Goal: Navigation & Orientation: Go to known website

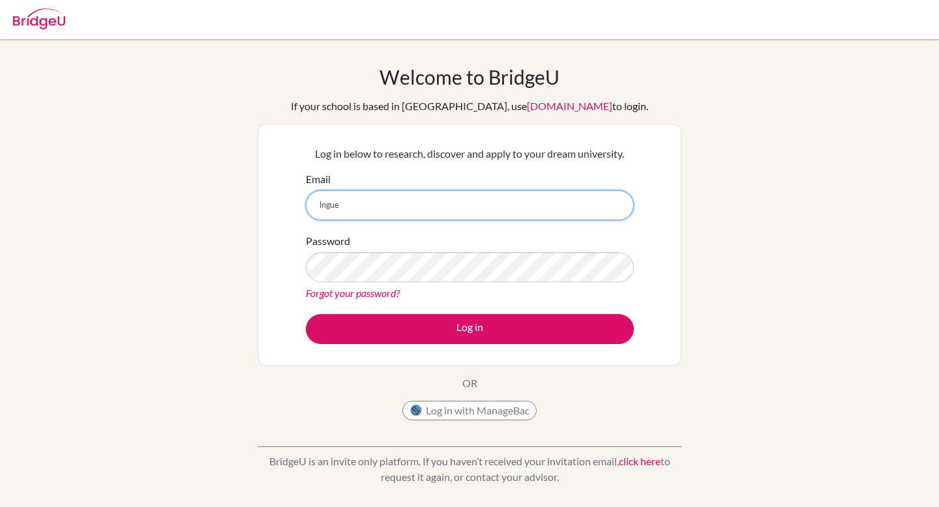
click at [376, 208] on input "lngue" at bounding box center [470, 205] width 328 height 30
type input "[EMAIL_ADDRESS][DOMAIN_NAME]"
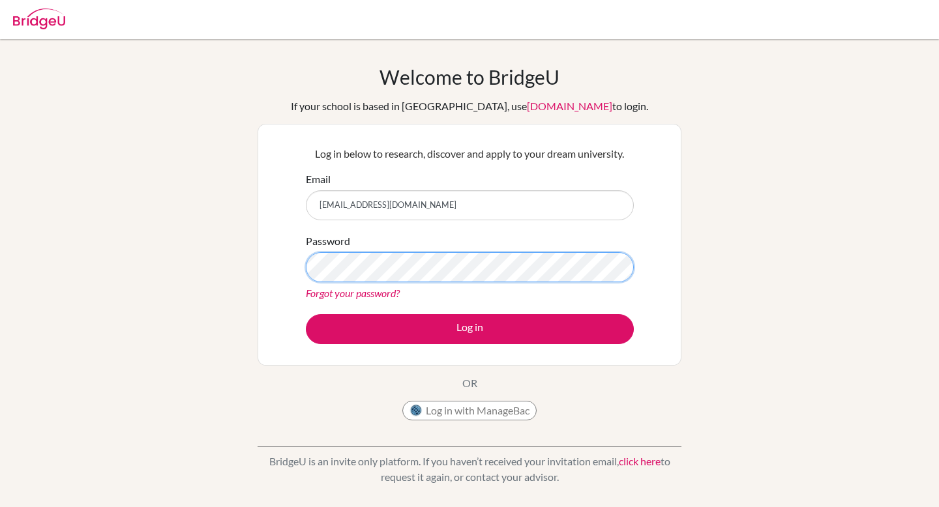
click at [306, 314] on button "Log in" at bounding box center [470, 329] width 328 height 30
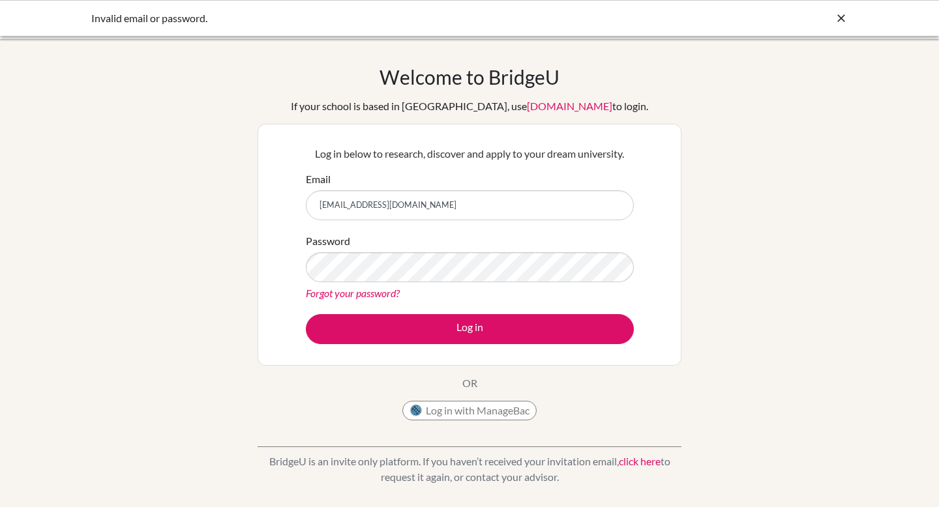
scroll to position [46, 0]
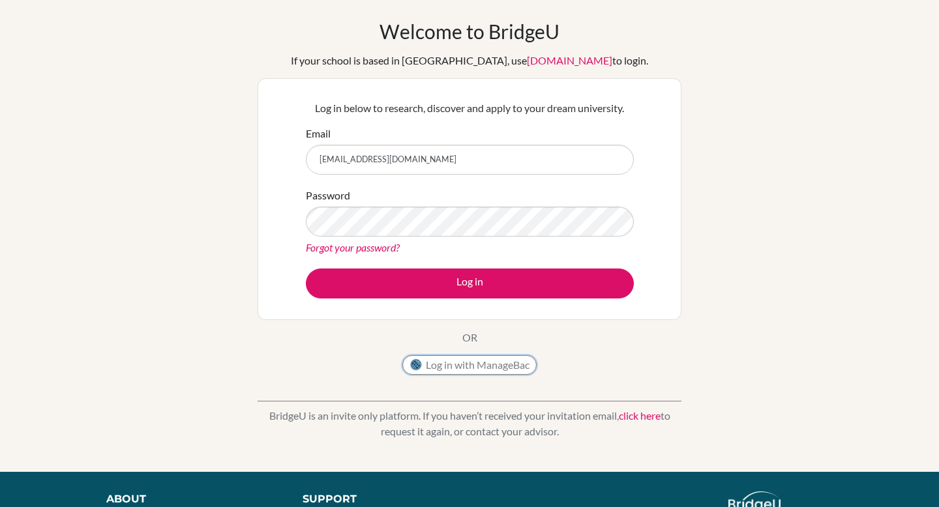
click at [515, 365] on button "Log in with ManageBac" at bounding box center [469, 365] width 134 height 20
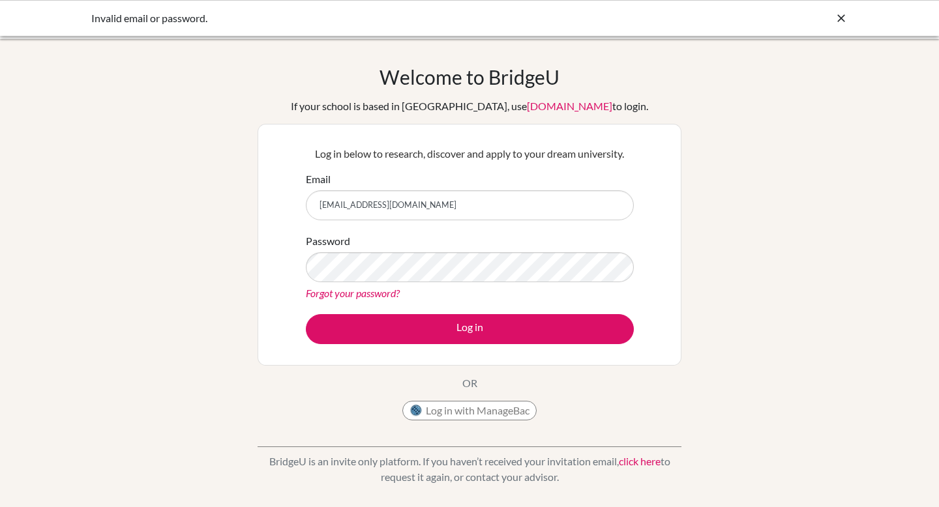
click at [842, 16] on icon at bounding box center [840, 18] width 13 height 13
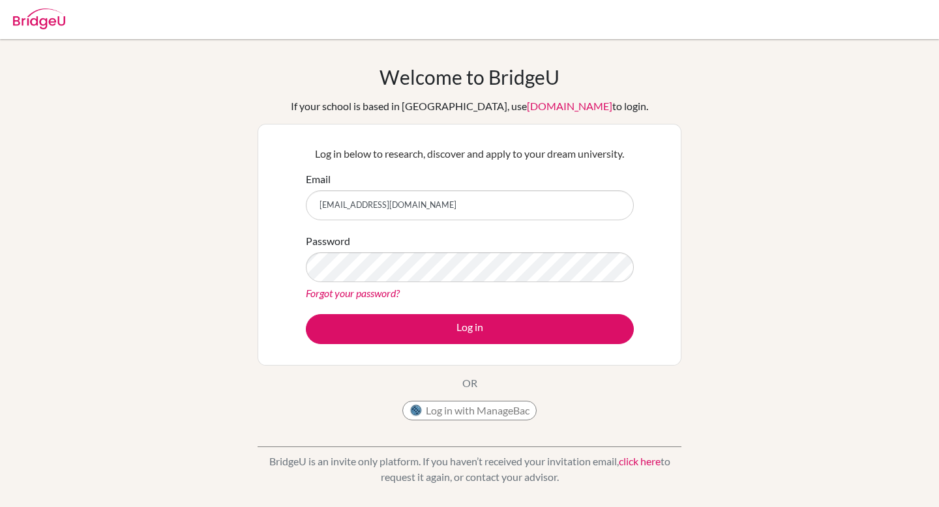
click at [41, 28] on img at bounding box center [39, 18] width 52 height 21
click at [39, 19] on img at bounding box center [39, 18] width 52 height 21
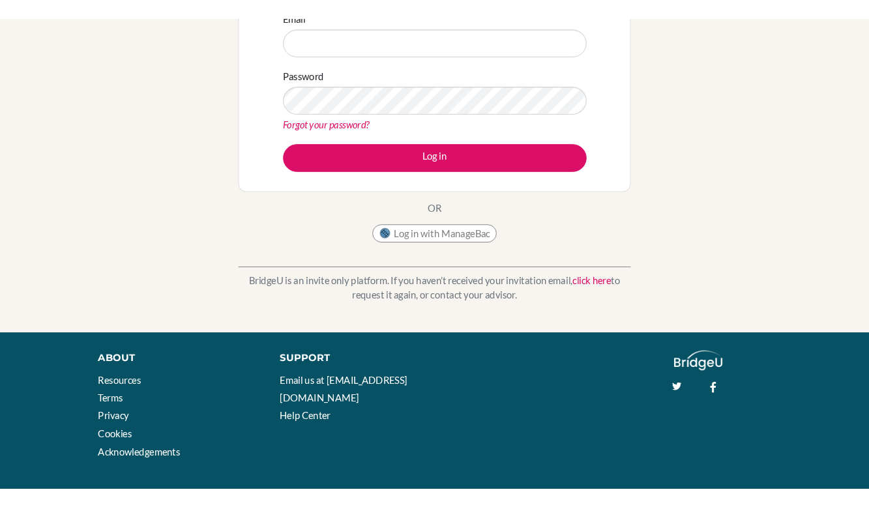
scroll to position [188, 0]
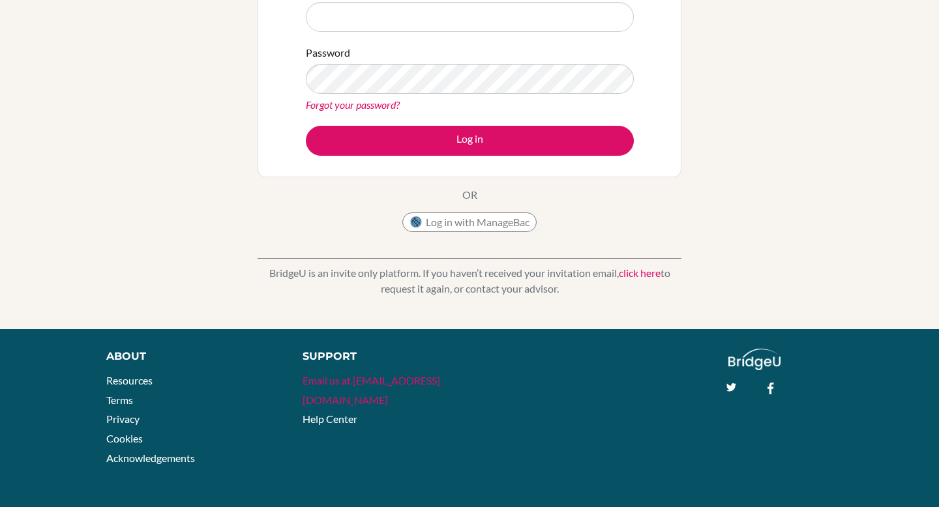
click at [365, 386] on link "Email us at [EMAIL_ADDRESS][DOMAIN_NAME]" at bounding box center [371, 390] width 138 height 32
click at [341, 383] on link "Email us at [EMAIL_ADDRESS][DOMAIN_NAME]" at bounding box center [371, 390] width 138 height 32
